Goal: Task Accomplishment & Management: Use online tool/utility

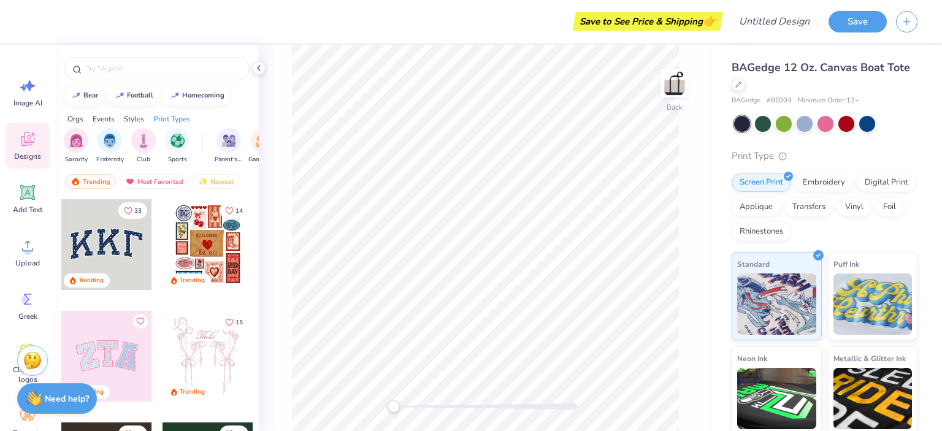
scroll to position [98, 0]
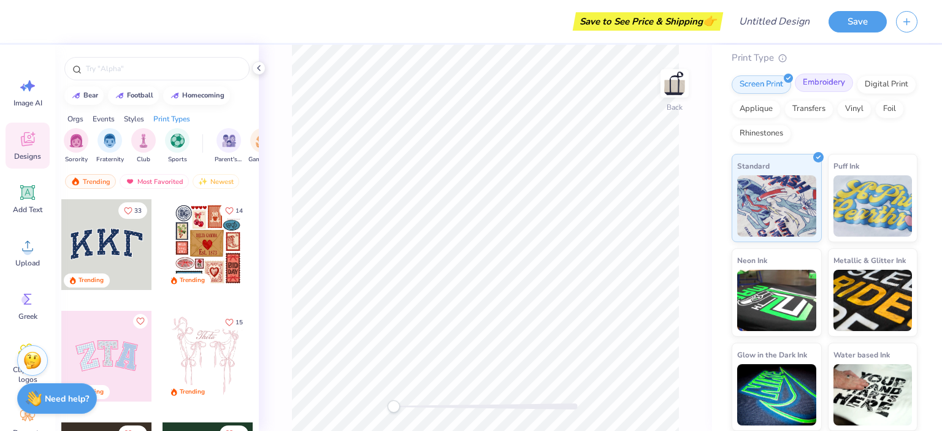
click at [835, 82] on div "Embroidery" at bounding box center [824, 83] width 58 height 18
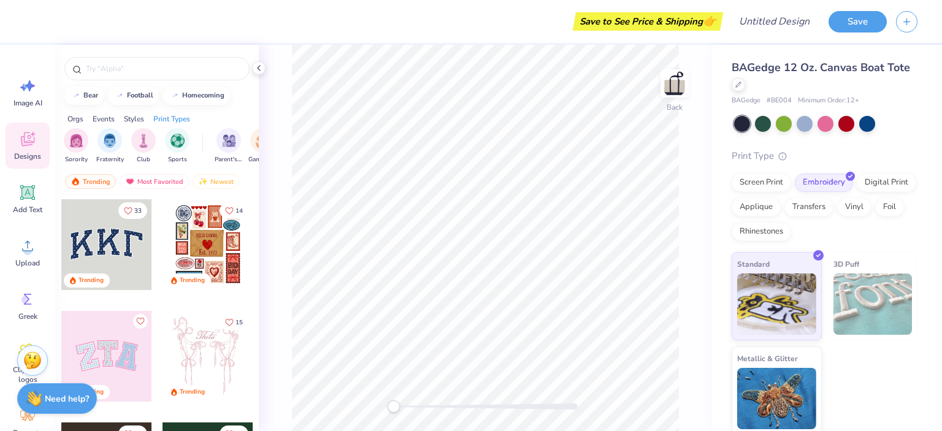
scroll to position [3, 0]
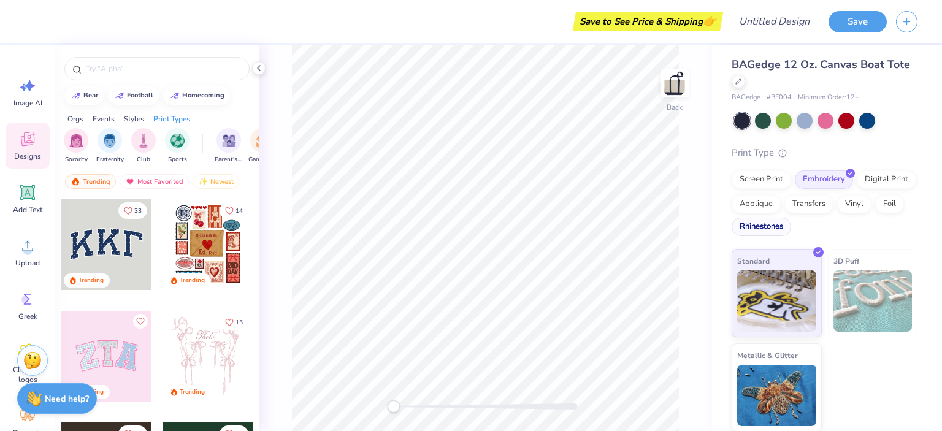
click at [754, 229] on div "Rhinestones" at bounding box center [761, 227] width 59 height 18
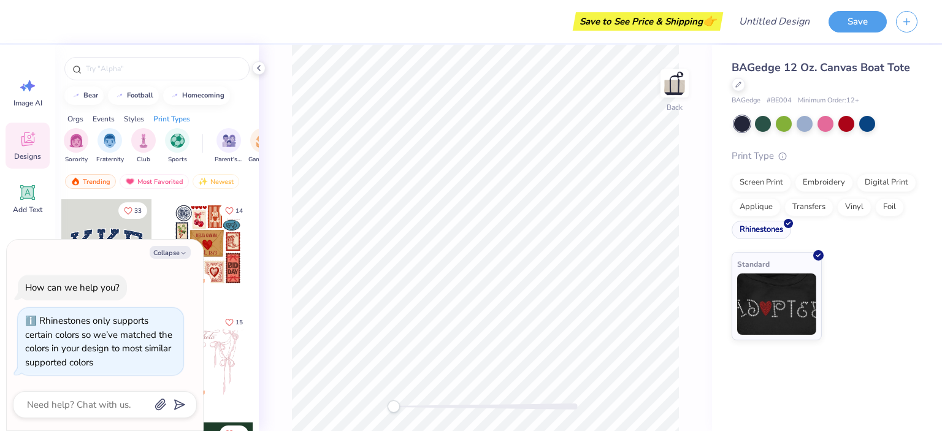
scroll to position [0, 0]
click at [814, 185] on div "Embroidery" at bounding box center [824, 181] width 58 height 18
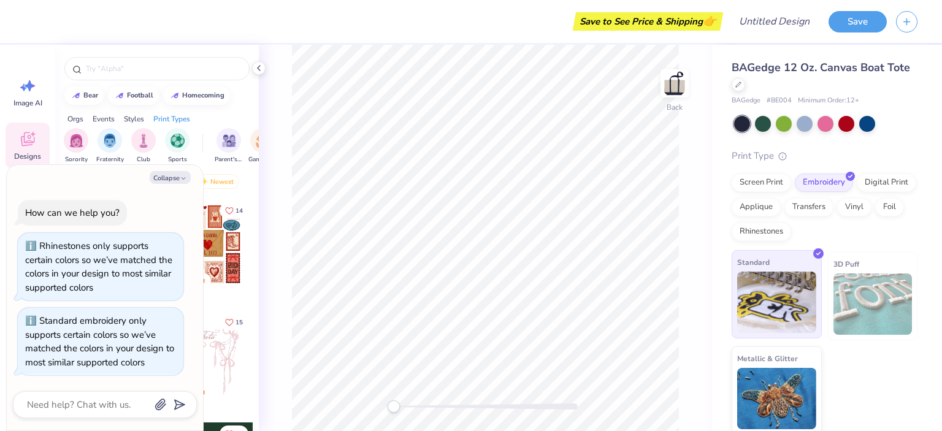
scroll to position [3, 0]
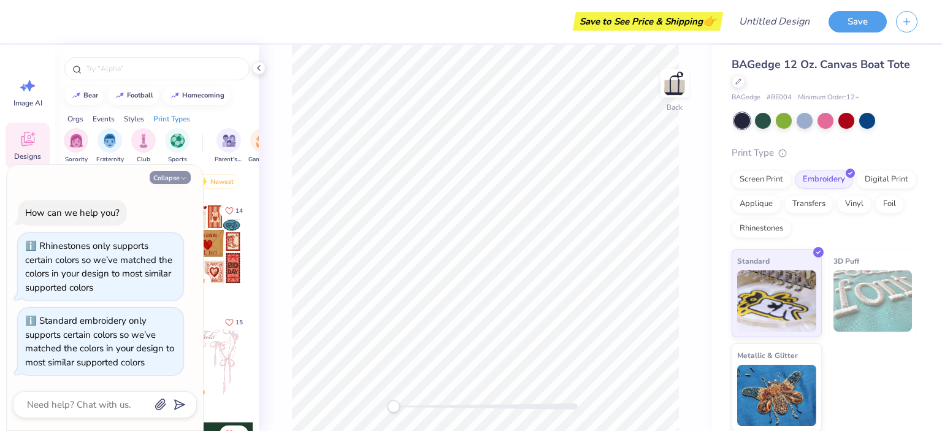
click at [180, 178] on icon "button" at bounding box center [183, 178] width 7 height 7
type textarea "x"
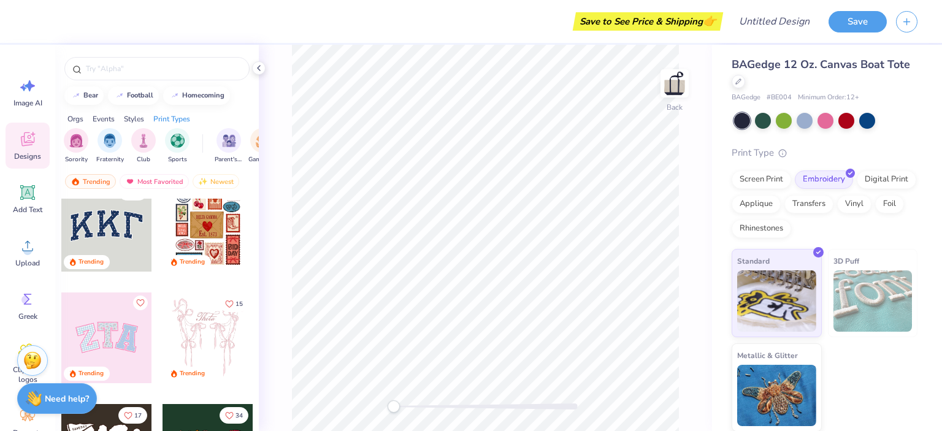
scroll to position [0, 0]
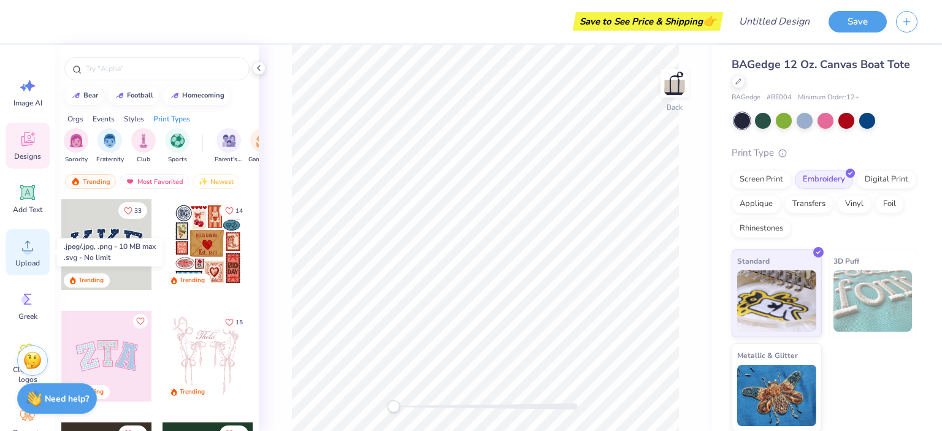
click at [33, 244] on icon at bounding box center [27, 246] width 18 height 18
click at [22, 255] on icon at bounding box center [27, 246] width 18 height 18
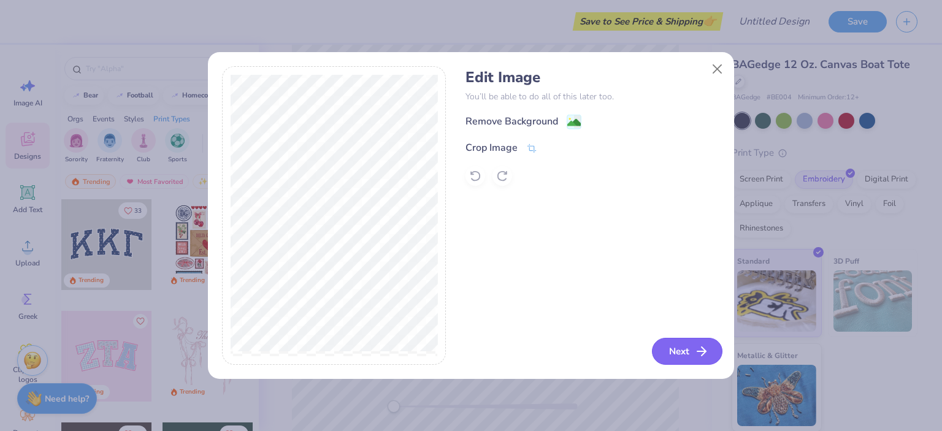
click at [680, 359] on button "Next" at bounding box center [687, 351] width 71 height 27
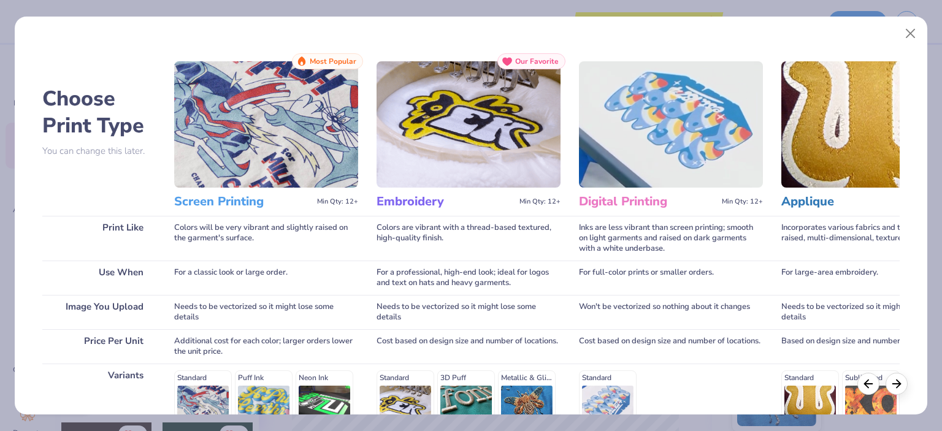
click at [514, 162] on img at bounding box center [469, 124] width 184 height 126
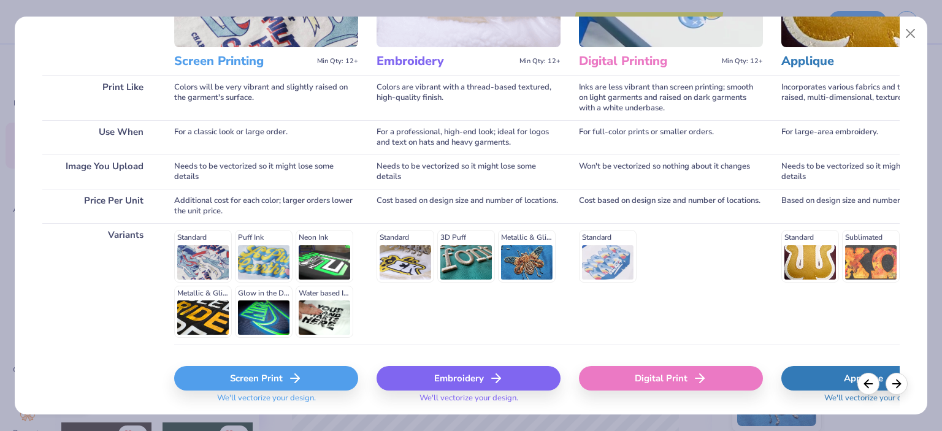
scroll to position [141, 0]
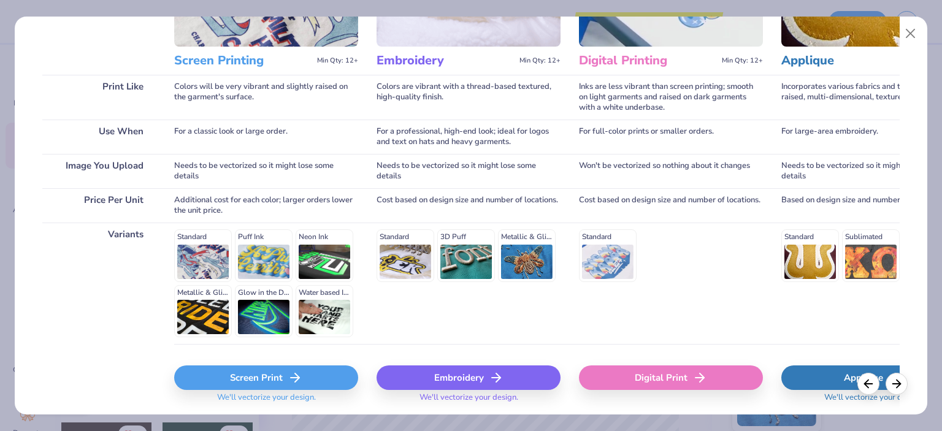
click at [408, 274] on div "Standard 3D Puff Metallic & Glitter" at bounding box center [469, 255] width 184 height 52
click at [400, 258] on div "Standard 3D Puff Metallic & Glitter" at bounding box center [469, 255] width 184 height 52
click at [450, 373] on div "Embroidery" at bounding box center [469, 378] width 184 height 25
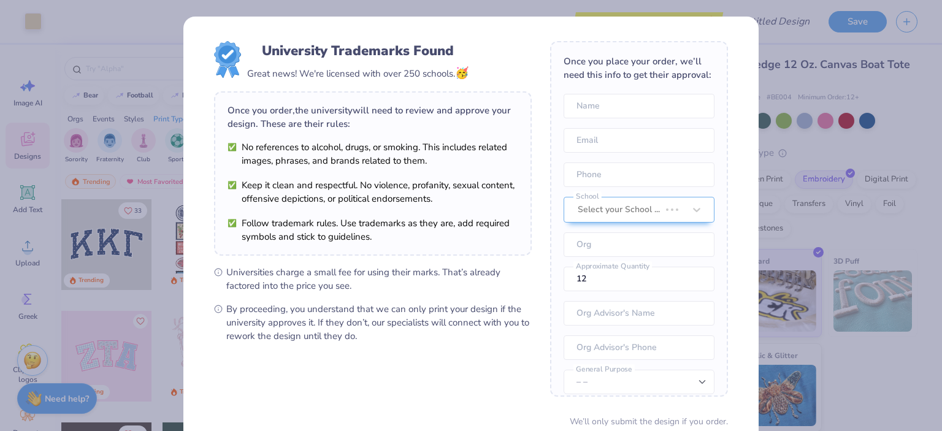
click at [565, 358] on body "Art colors Save to See Price & Shipping 👉 Design Title Save Image AI Designs Ad…" at bounding box center [471, 215] width 942 height 431
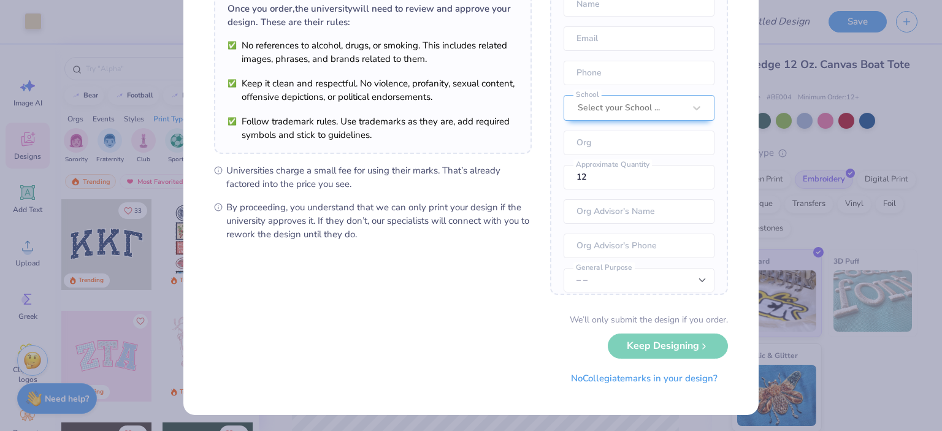
click at [871, 305] on div "University Trademarks Found Great news! We're licensed with over 250 schools. 🥳…" at bounding box center [471, 215] width 942 height 431
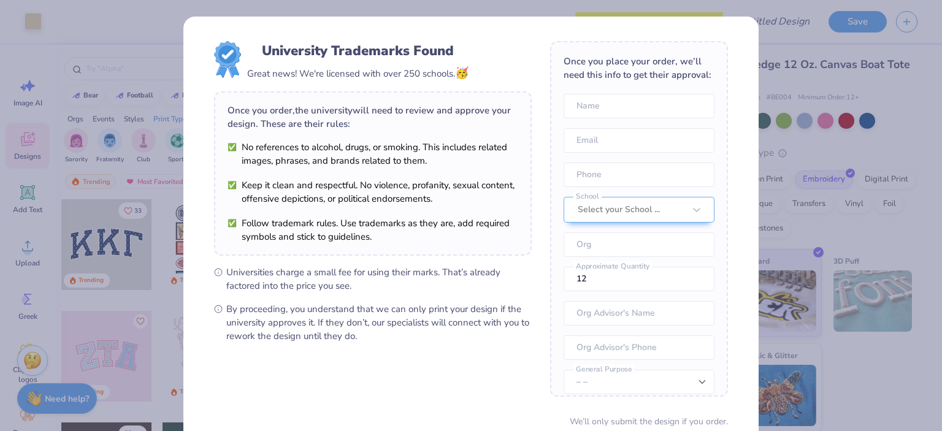
click at [798, 112] on div "University Trademarks Found Great news! We're licensed with over 250 schools. 🥳…" at bounding box center [471, 215] width 942 height 431
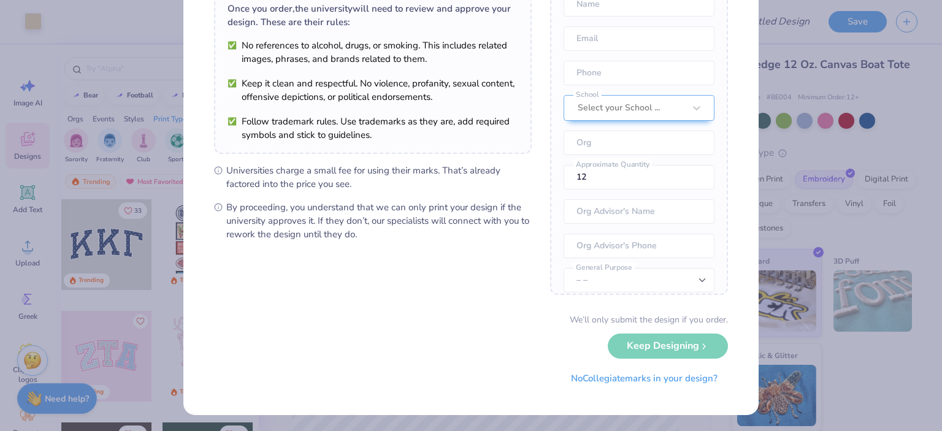
click at [670, 345] on div "We’ll only submit the design if you order. Keep Designing No Collegiate marks i…" at bounding box center [471, 351] width 514 height 77
click at [638, 345] on div "We’ll only submit the design if you order. Keep Designing No Collegiate marks i…" at bounding box center [471, 351] width 514 height 77
click at [638, 377] on button "No Collegiate marks in your design?" at bounding box center [644, 375] width 167 height 25
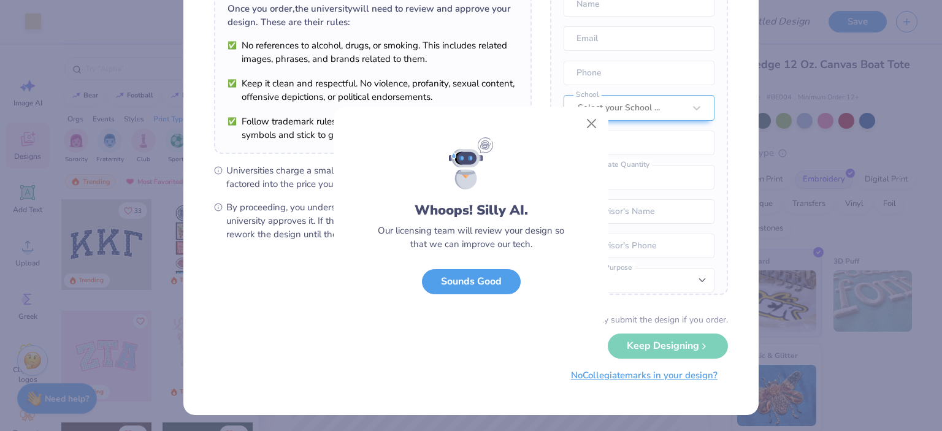
scroll to position [0, 0]
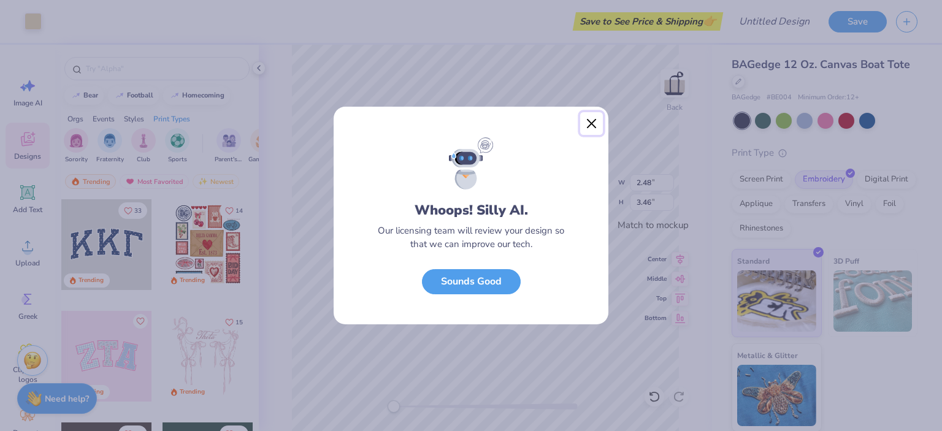
click at [595, 117] on button "Close" at bounding box center [591, 123] width 23 height 23
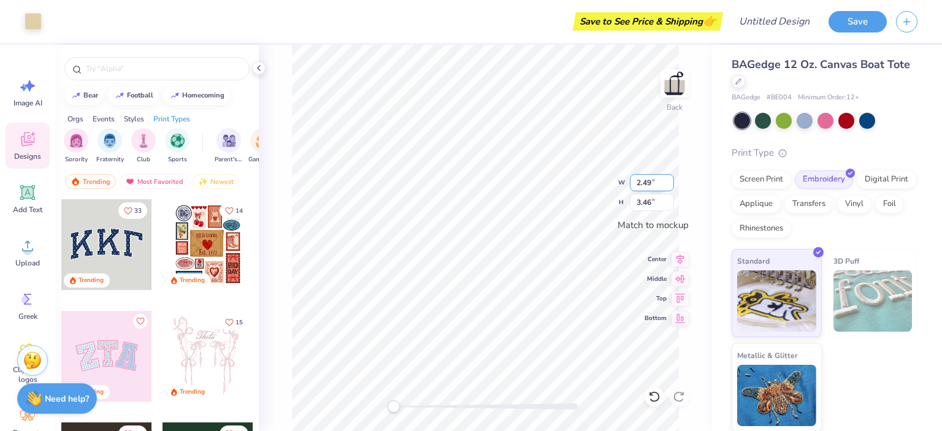
click at [666, 179] on input "2.49" at bounding box center [652, 182] width 44 height 17
click at [666, 179] on input "2.5" at bounding box center [652, 182] width 44 height 17
type input "2.51"
click at [666, 179] on input "2.51" at bounding box center [652, 182] width 44 height 17
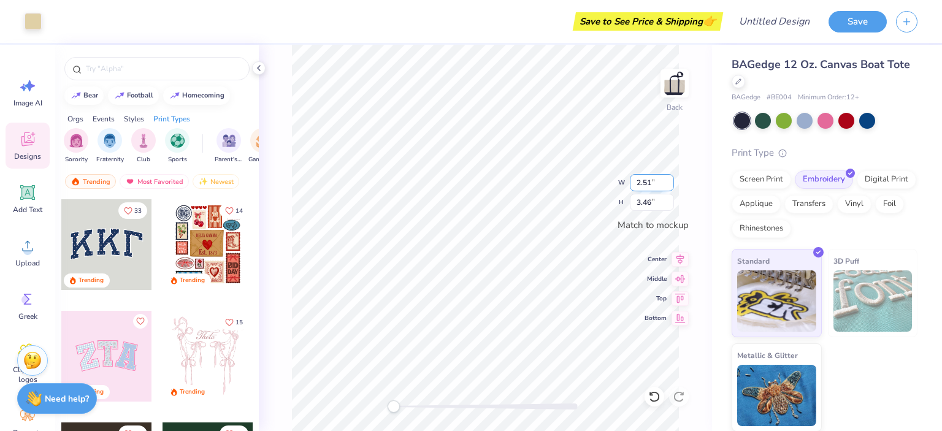
click at [666, 179] on input "2.51" at bounding box center [652, 182] width 44 height 17
click at [681, 263] on icon at bounding box center [680, 257] width 17 height 15
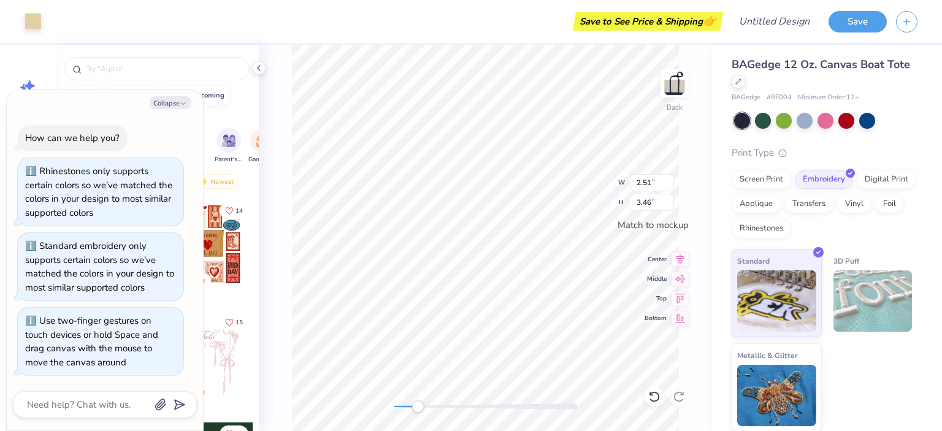
drag, startPoint x: 394, startPoint y: 406, endPoint x: 418, endPoint y: 402, distance: 24.2
click at [418, 402] on div "Accessibility label" at bounding box center [418, 406] width 12 height 12
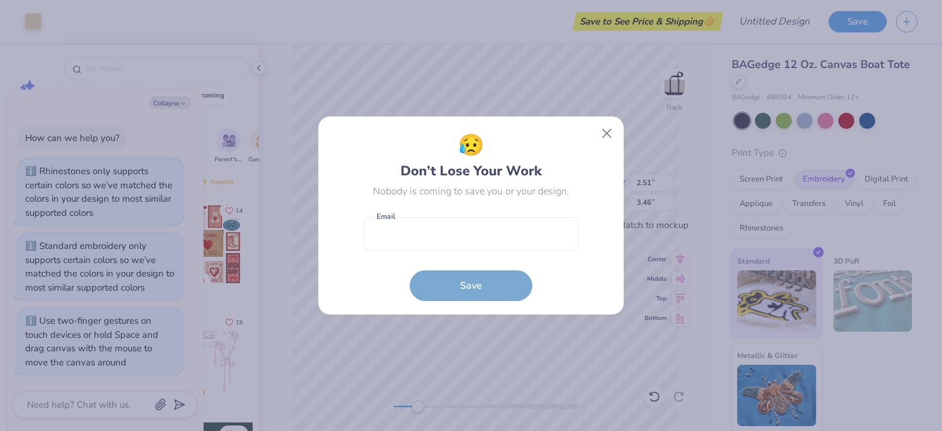
drag, startPoint x: 418, startPoint y: 402, endPoint x: 413, endPoint y: 291, distance: 111.7
click at [413, 291] on div "😥 Don’t Lose Your Work Nobody is coming to save you or your design. Email is a …" at bounding box center [470, 216] width 305 height 199
click at [604, 128] on button "Close" at bounding box center [606, 133] width 23 height 23
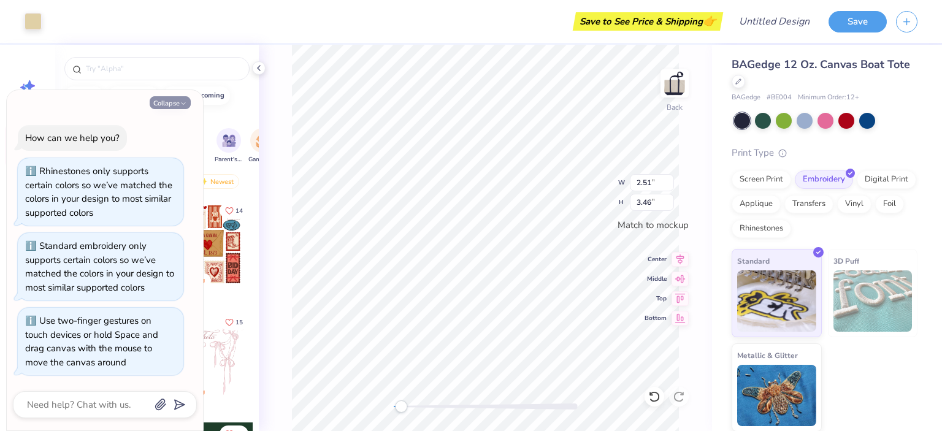
click at [183, 106] on icon "button" at bounding box center [183, 103] width 7 height 7
type textarea "x"
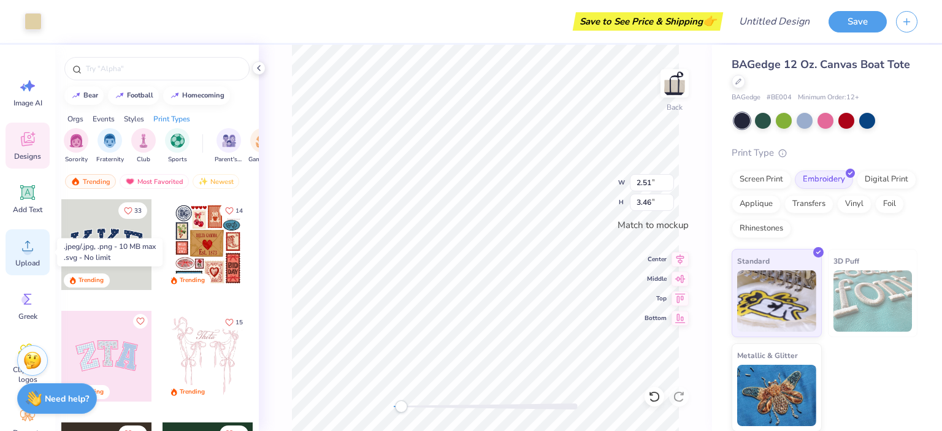
click at [19, 266] on span "Upload" at bounding box center [27, 263] width 25 height 10
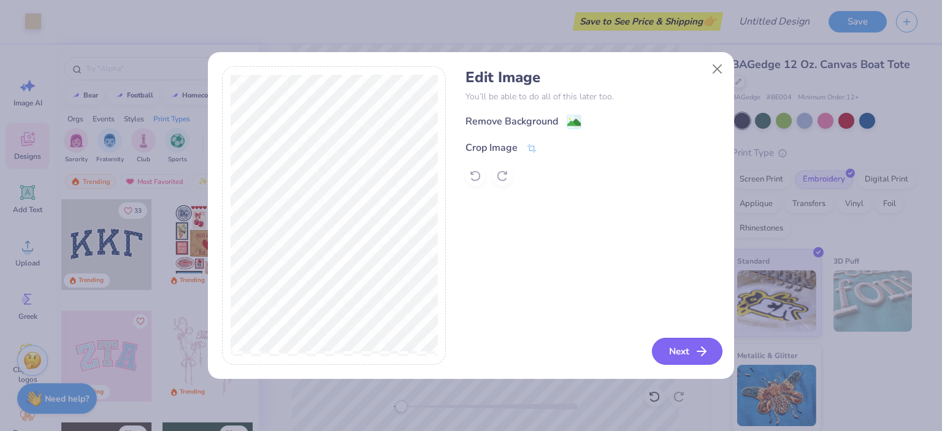
click at [692, 358] on button "Next" at bounding box center [687, 351] width 71 height 27
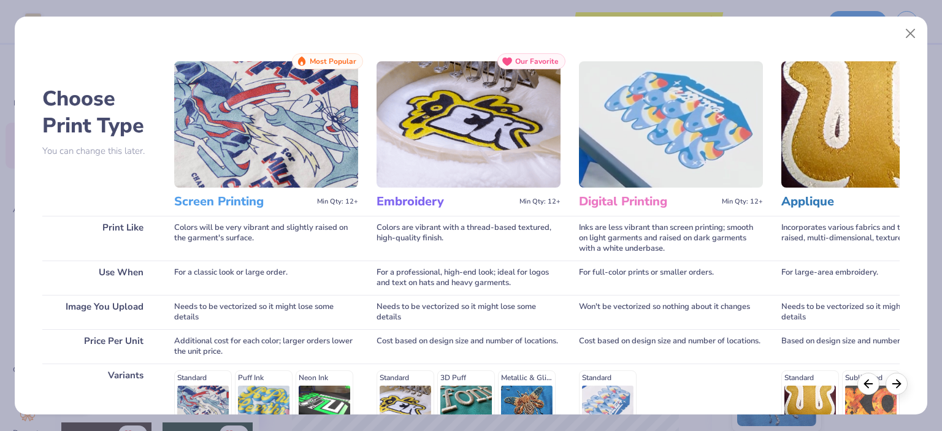
scroll to position [180, 0]
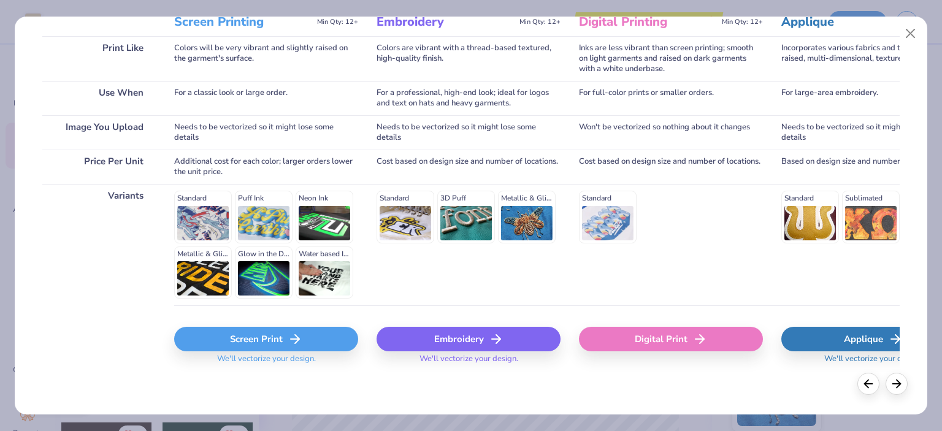
click at [447, 331] on div "Embroidery" at bounding box center [469, 339] width 184 height 25
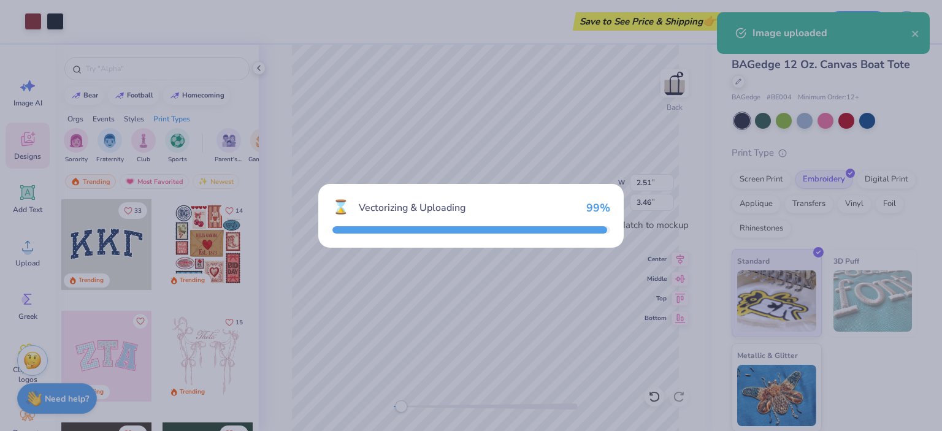
type input "2.49"
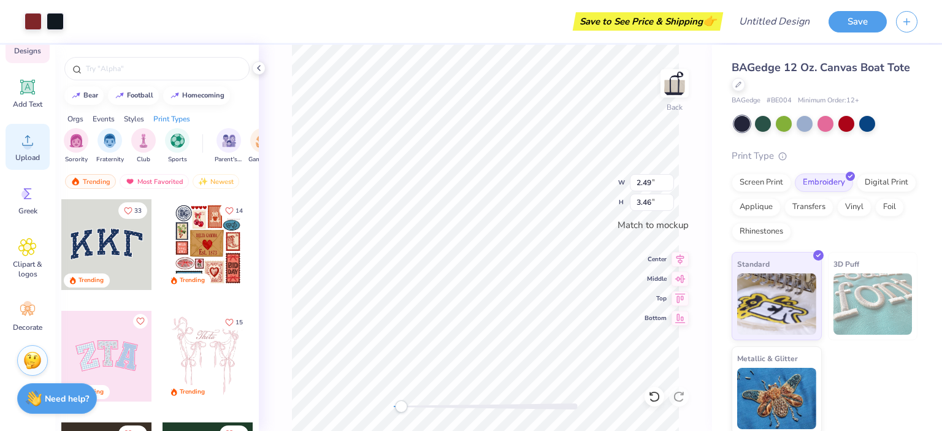
scroll to position [0, 0]
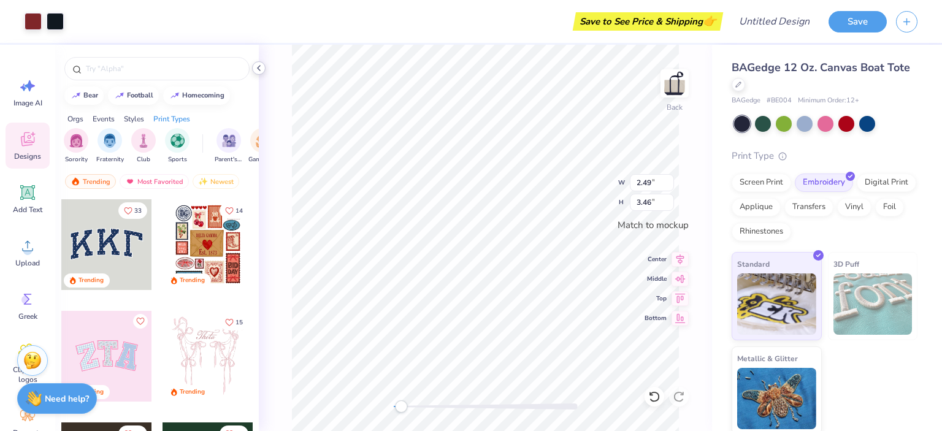
click at [264, 70] on icon at bounding box center [259, 68] width 10 height 10
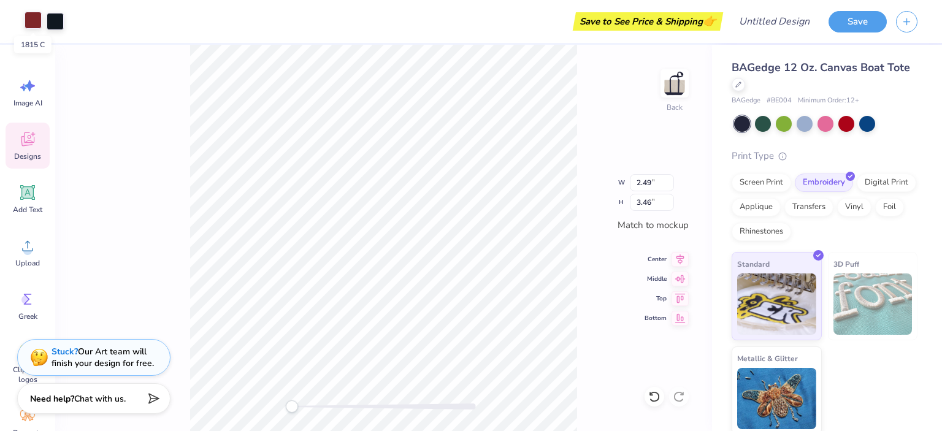
click at [30, 22] on div at bounding box center [33, 20] width 17 height 17
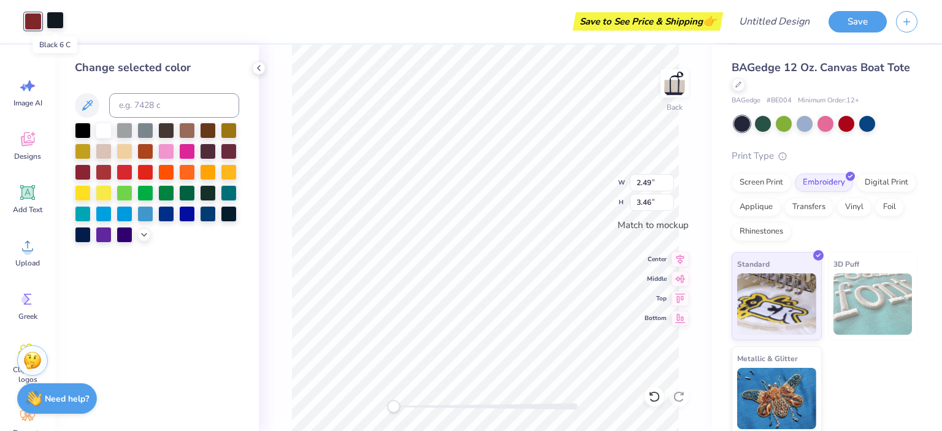
click at [55, 22] on div at bounding box center [55, 20] width 17 height 17
type input "2.48"
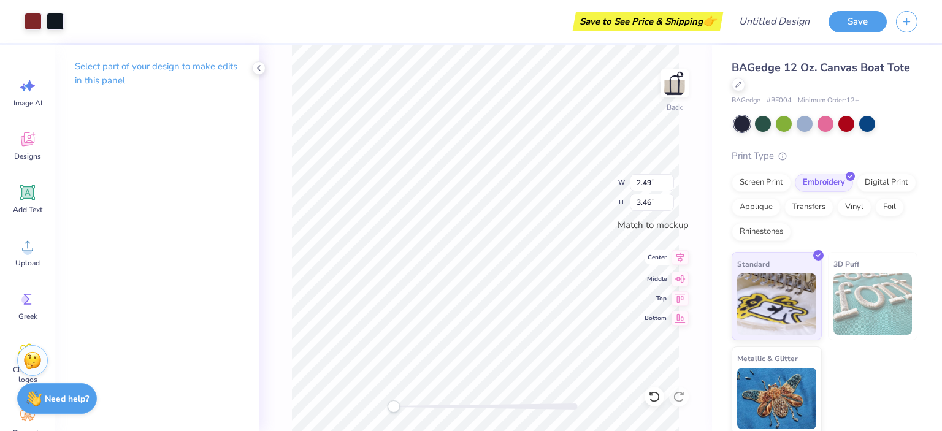
click at [678, 261] on icon at bounding box center [680, 257] width 17 height 15
click at [680, 274] on icon at bounding box center [680, 277] width 17 height 15
click at [60, 23] on div at bounding box center [55, 20] width 17 height 17
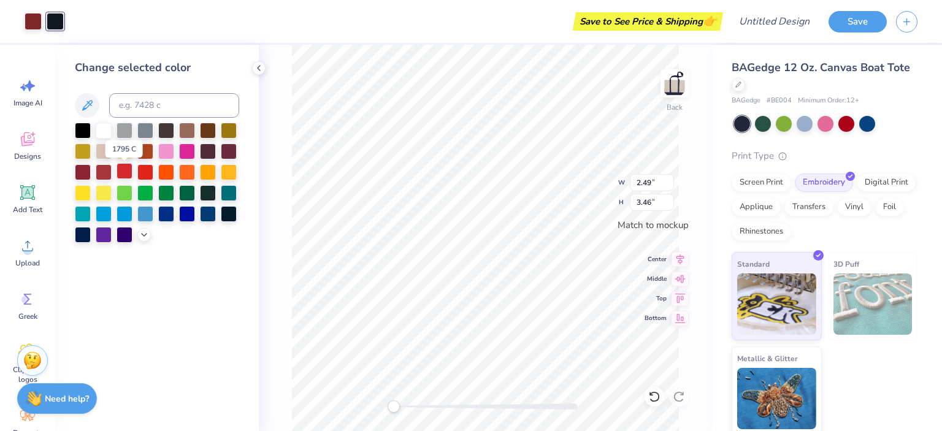
click at [128, 173] on div at bounding box center [125, 171] width 16 height 16
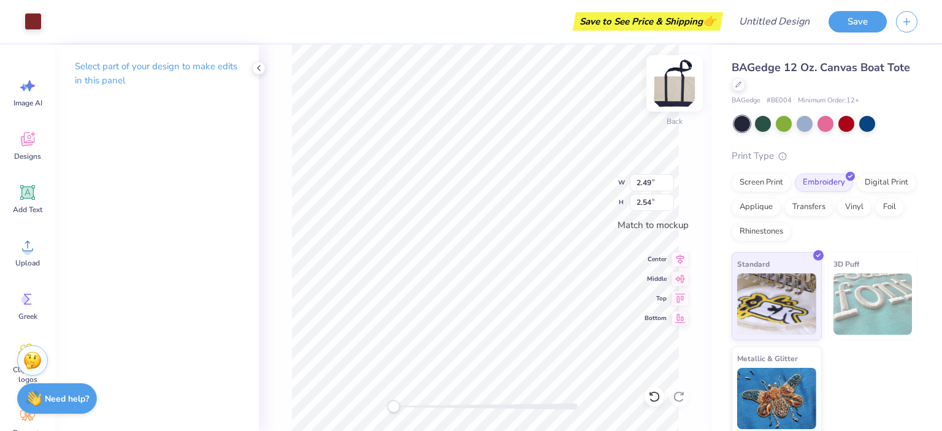
click at [676, 82] on img at bounding box center [674, 83] width 49 height 49
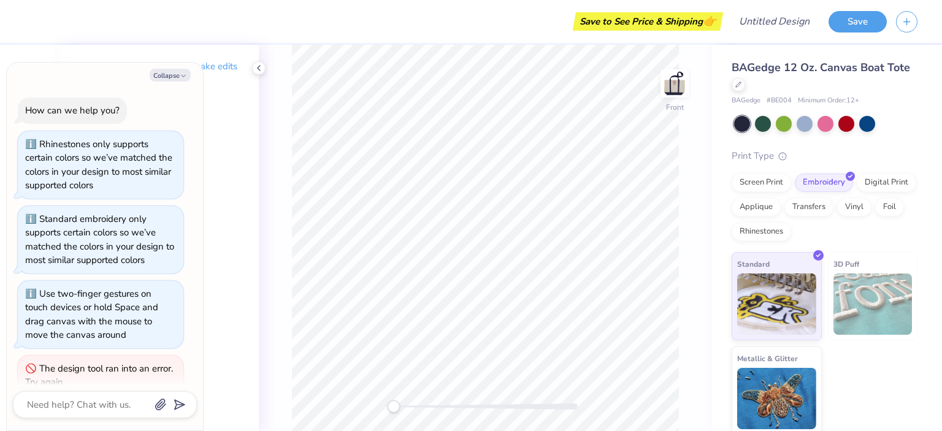
scroll to position [20, 0]
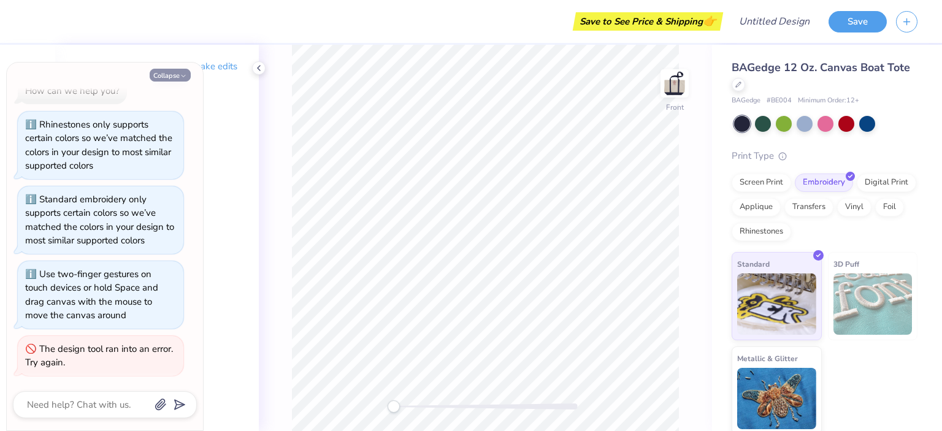
click at [188, 75] on button "Collapse" at bounding box center [170, 75] width 41 height 13
type textarea "x"
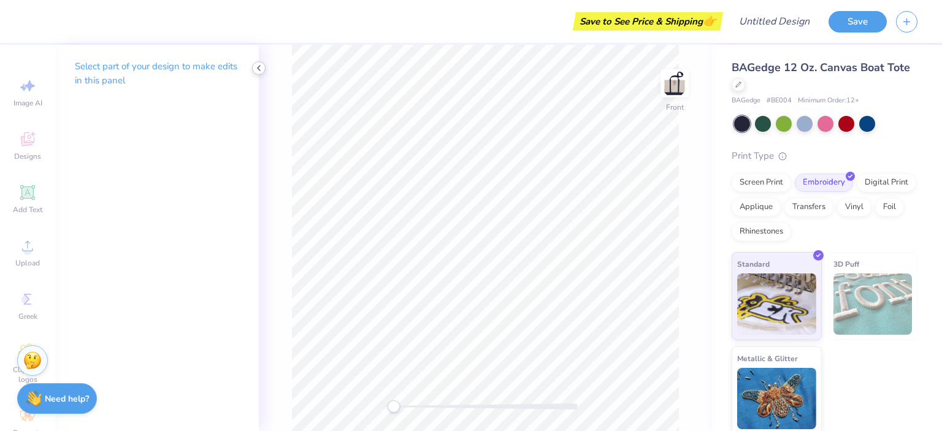
click at [261, 64] on icon at bounding box center [259, 68] width 10 height 10
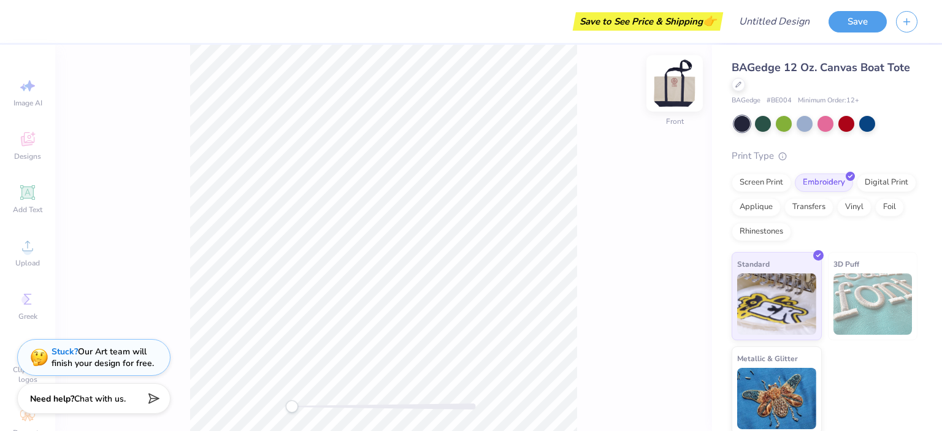
click at [676, 82] on img at bounding box center [674, 83] width 49 height 49
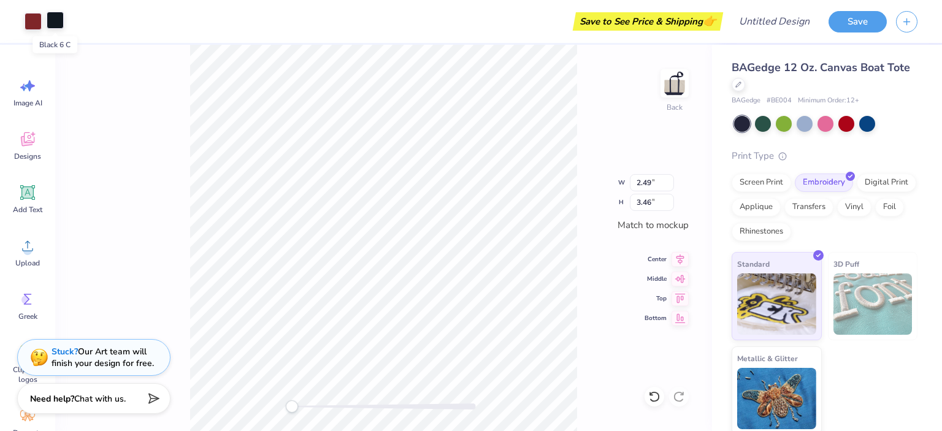
click at [56, 18] on div at bounding box center [55, 20] width 17 height 17
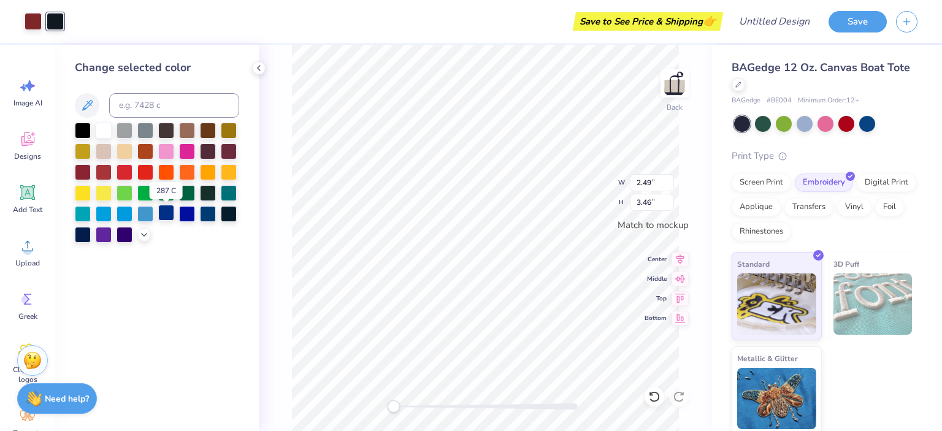
click at [166, 217] on div at bounding box center [166, 213] width 16 height 16
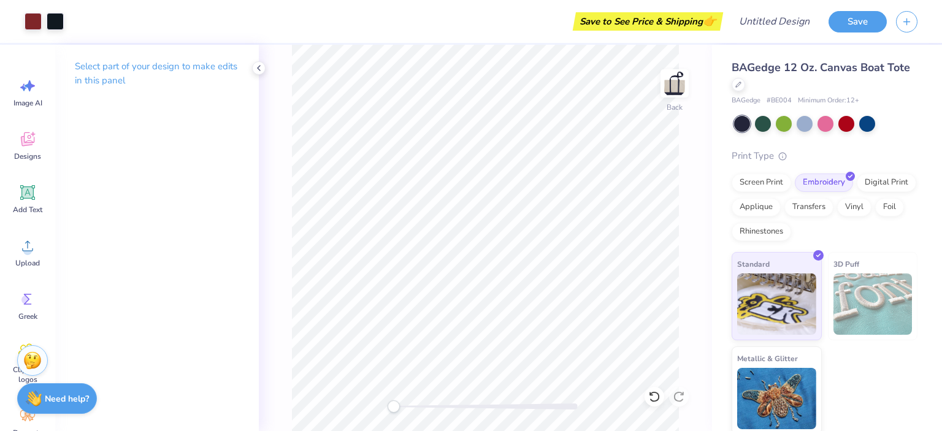
click at [388, 411] on div "Back" at bounding box center [485, 238] width 453 height 386
click at [174, 69] on p "Select part of your design to make edits in this panel" at bounding box center [157, 73] width 164 height 28
click at [28, 141] on icon at bounding box center [27, 139] width 13 height 14
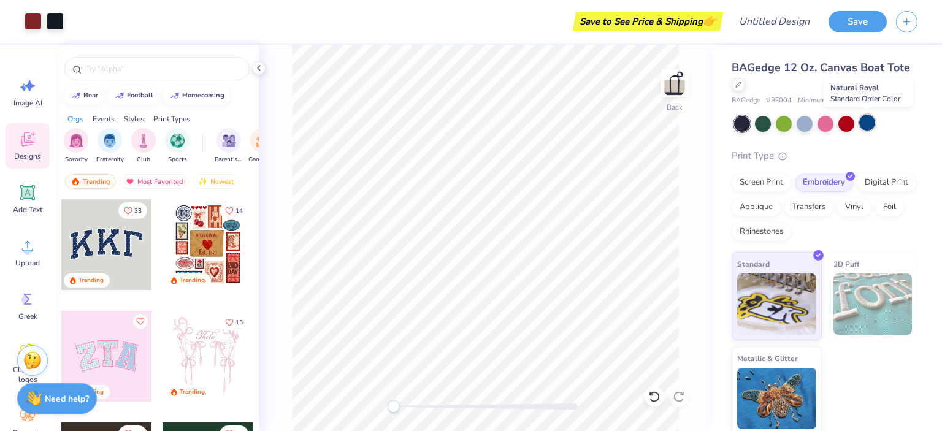
click at [871, 123] on div at bounding box center [867, 123] width 16 height 16
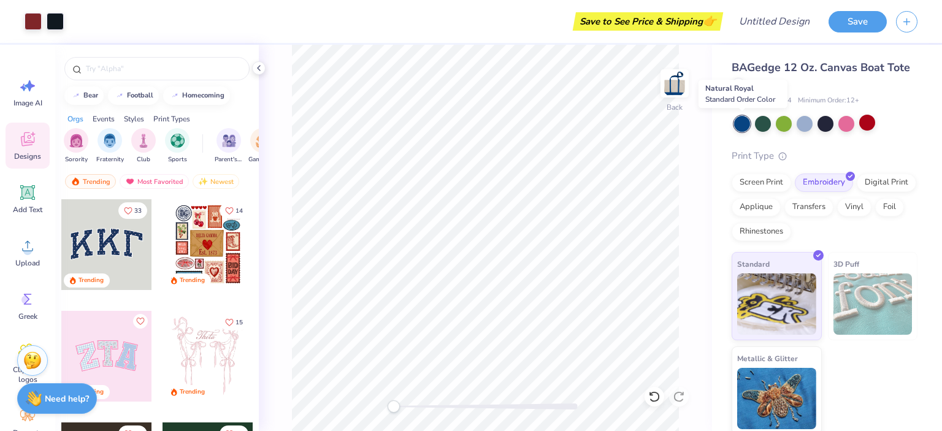
click at [739, 124] on div at bounding box center [742, 124] width 16 height 16
click at [829, 128] on div at bounding box center [825, 123] width 16 height 16
click at [312, 404] on div "Back" at bounding box center [485, 238] width 453 height 386
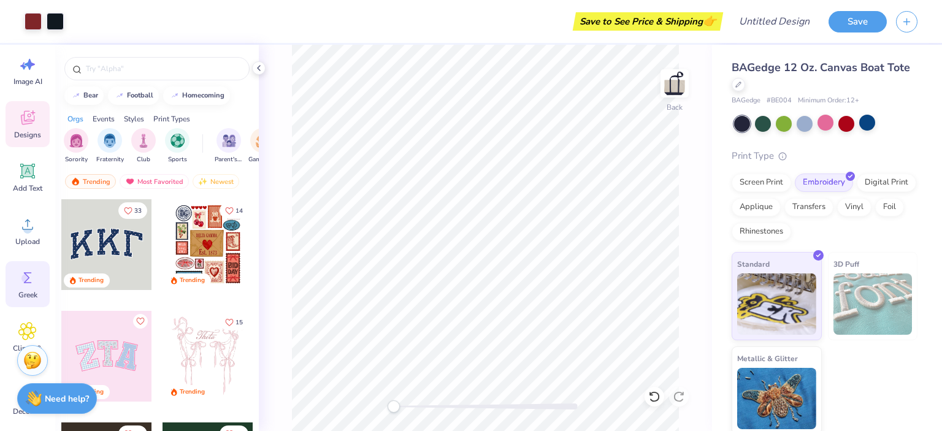
scroll to position [17, 0]
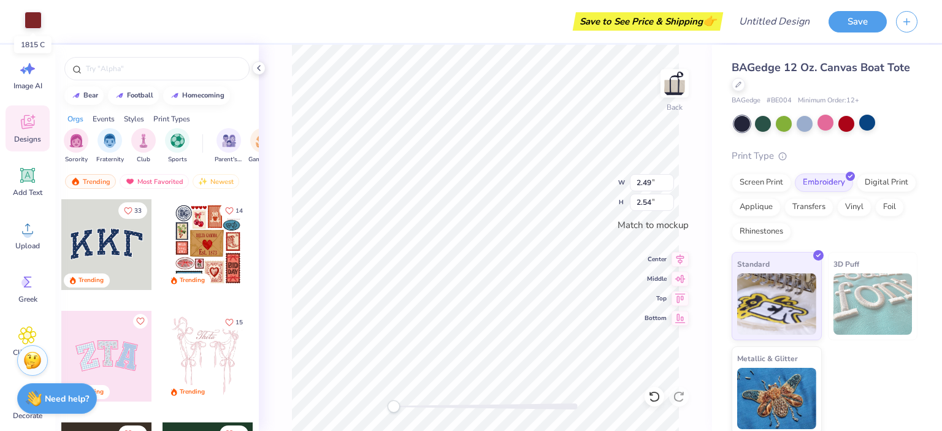
click at [33, 15] on div at bounding box center [33, 20] width 17 height 17
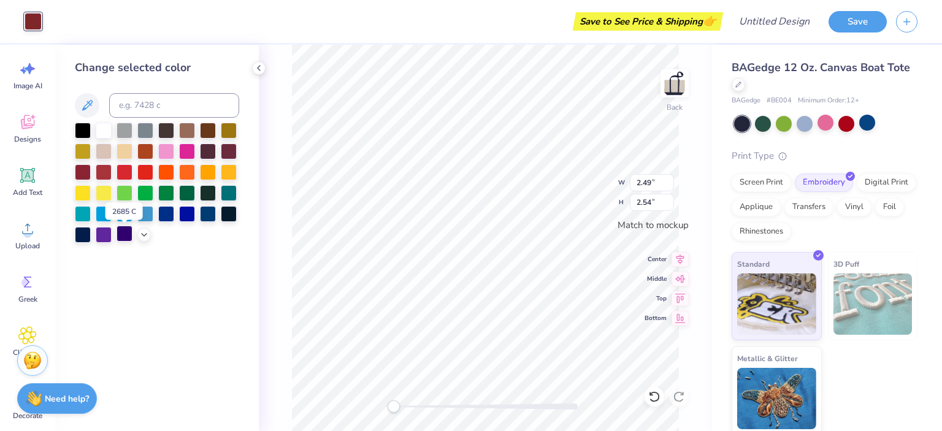
click at [129, 238] on div at bounding box center [125, 234] width 16 height 16
click at [161, 215] on div at bounding box center [166, 213] width 16 height 16
click at [207, 216] on div at bounding box center [208, 213] width 16 height 16
click at [187, 215] on div at bounding box center [187, 213] width 16 height 16
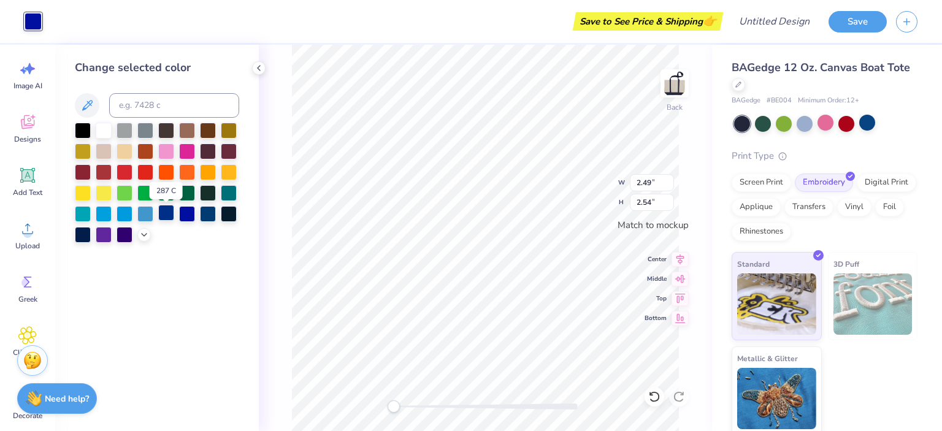
click at [174, 215] on div at bounding box center [166, 213] width 16 height 16
click at [126, 230] on div at bounding box center [125, 234] width 16 height 16
click at [82, 239] on div at bounding box center [83, 234] width 16 height 16
click at [88, 102] on icon at bounding box center [87, 105] width 10 height 10
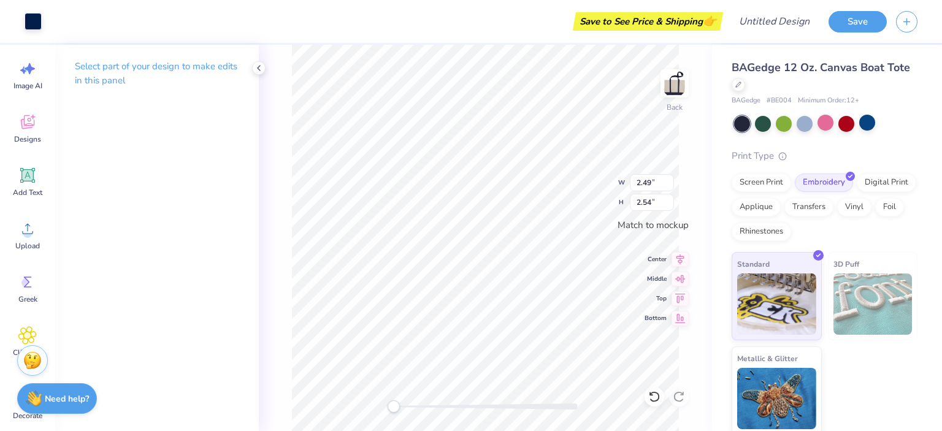
type input "0.24"
type input "0.32"
drag, startPoint x: 391, startPoint y: 407, endPoint x: 472, endPoint y: 404, distance: 81.0
click at [472, 404] on div "Accessibility label" at bounding box center [471, 406] width 12 height 12
type input "0.61"
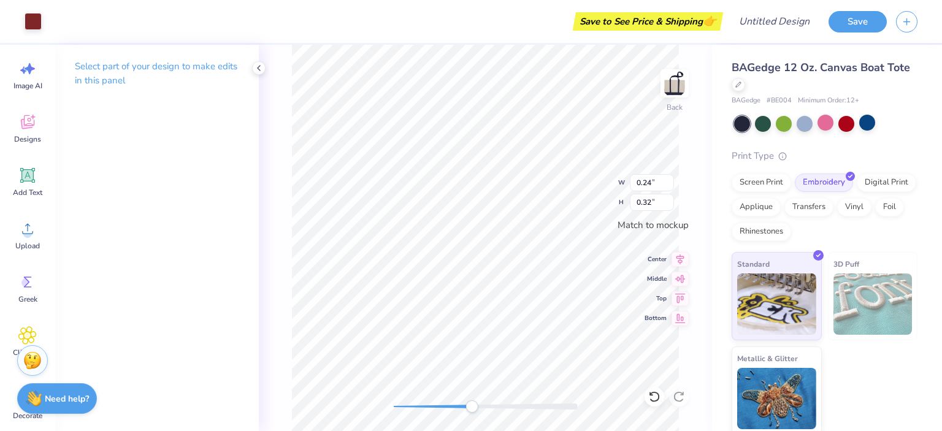
type input "0.96"
click at [30, 25] on div at bounding box center [33, 20] width 17 height 17
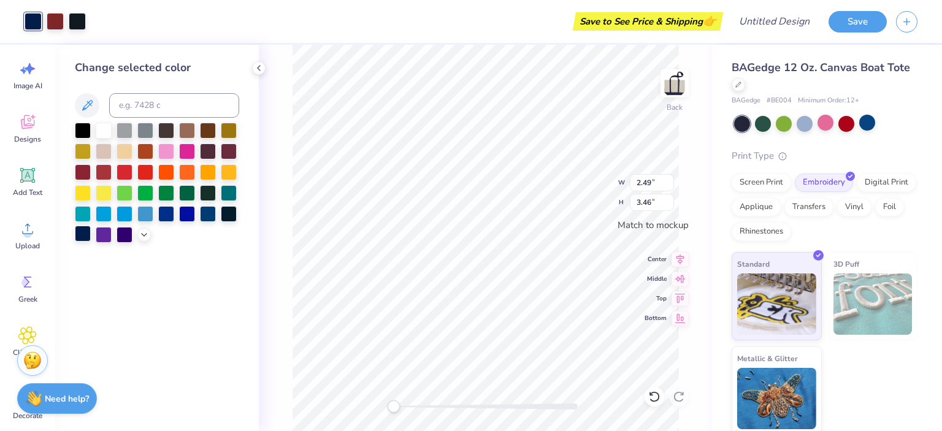
click at [84, 237] on div at bounding box center [83, 234] width 16 height 16
